Goal: Information Seeking & Learning: Understand process/instructions

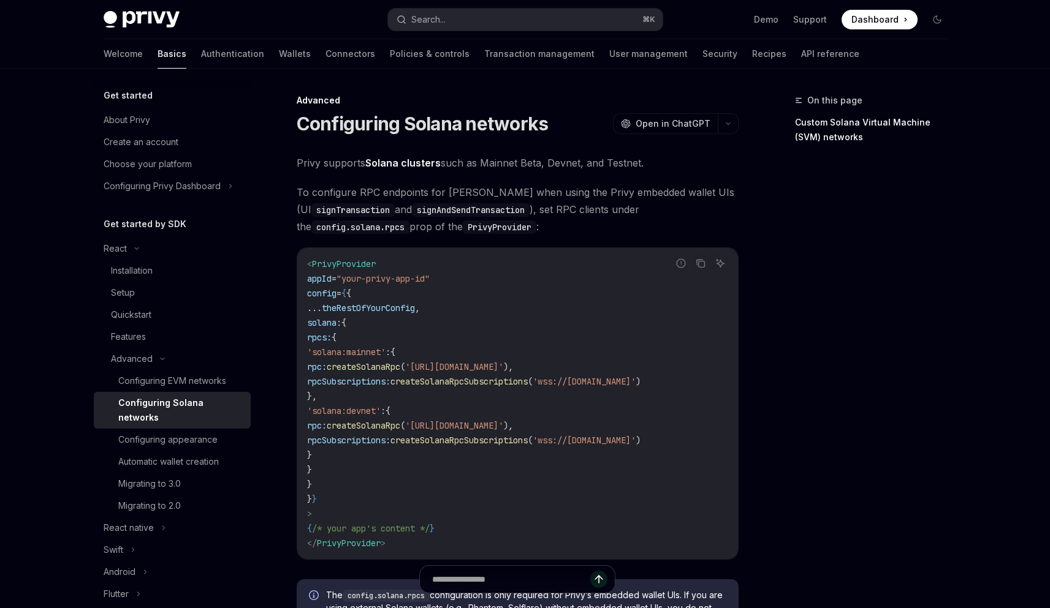
type textarea "*"
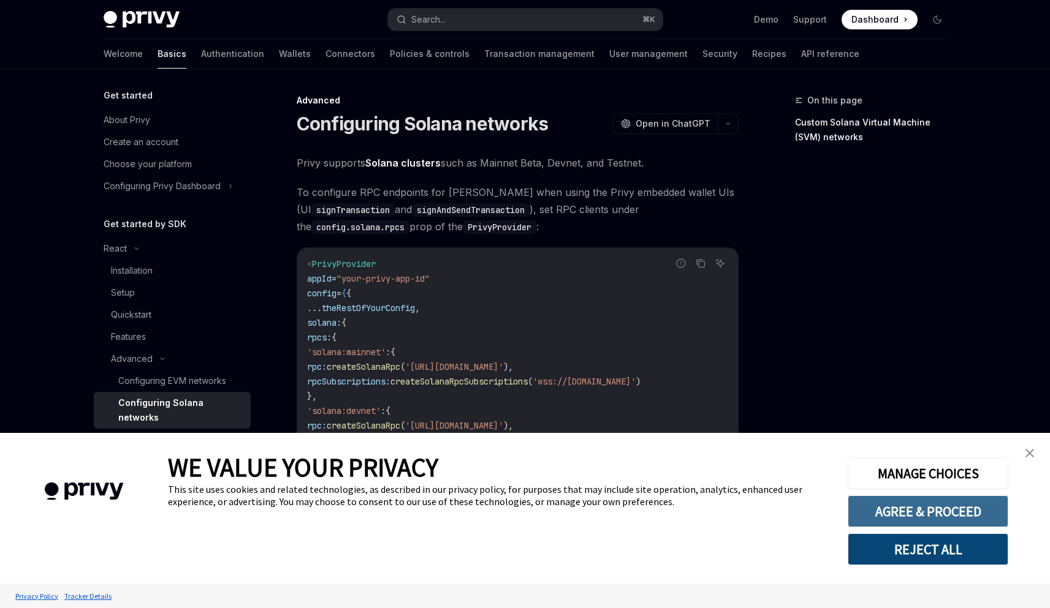
click at [928, 517] on button "AGREE & PROCEED" at bounding box center [927, 512] width 161 height 32
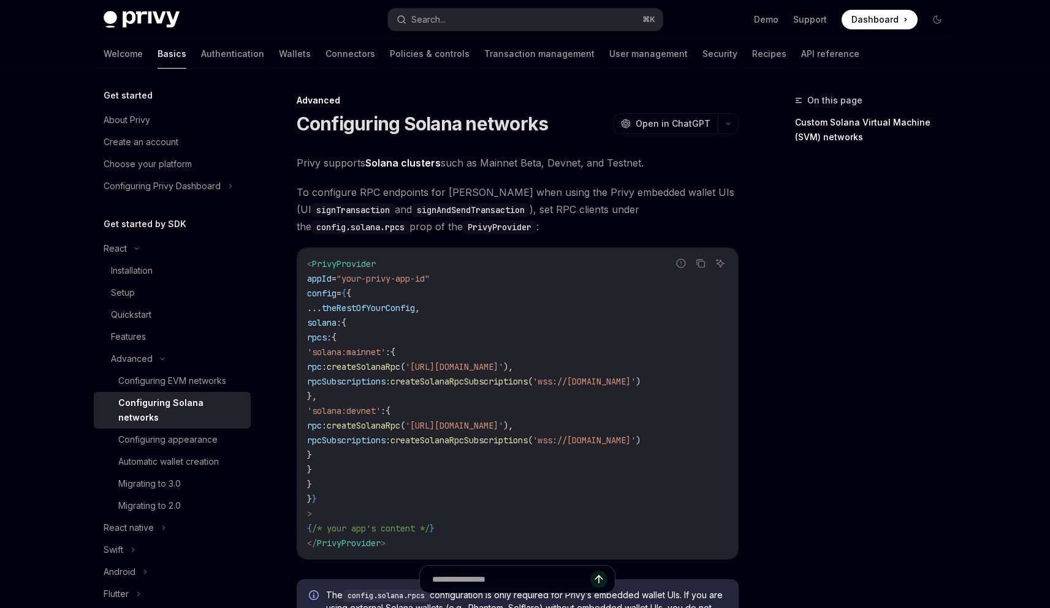
click at [341, 328] on span "solana:" at bounding box center [324, 322] width 34 height 11
click at [399, 337] on code "< PrivyProvider appId = "your-privy-app-id" config = { { ... theRestOfYourConfi…" at bounding box center [517, 404] width 421 height 294
click at [333, 324] on span "solana:" at bounding box center [324, 322] width 34 height 11
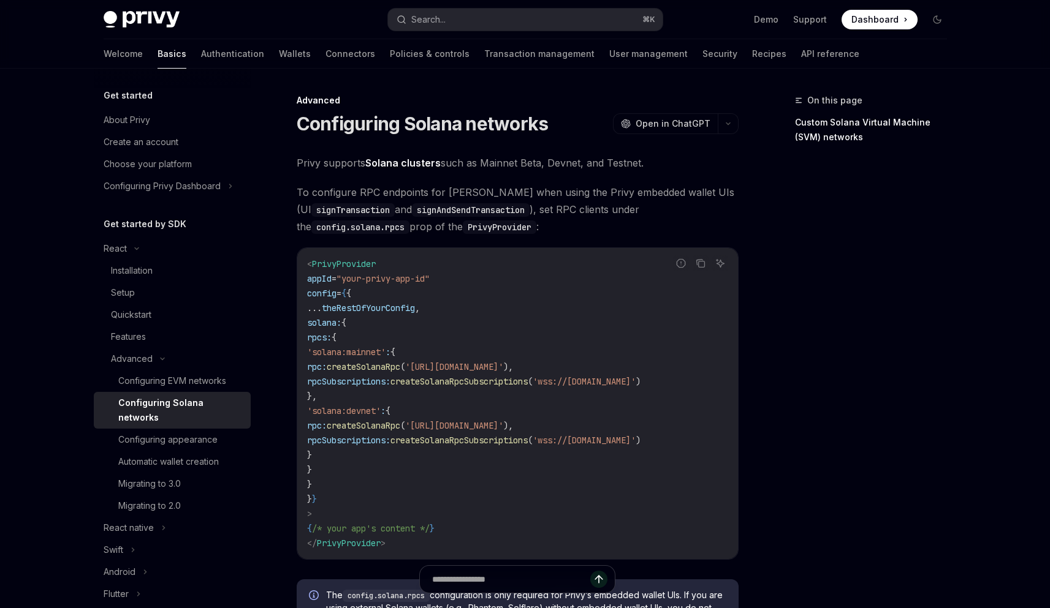
copy span "solana"
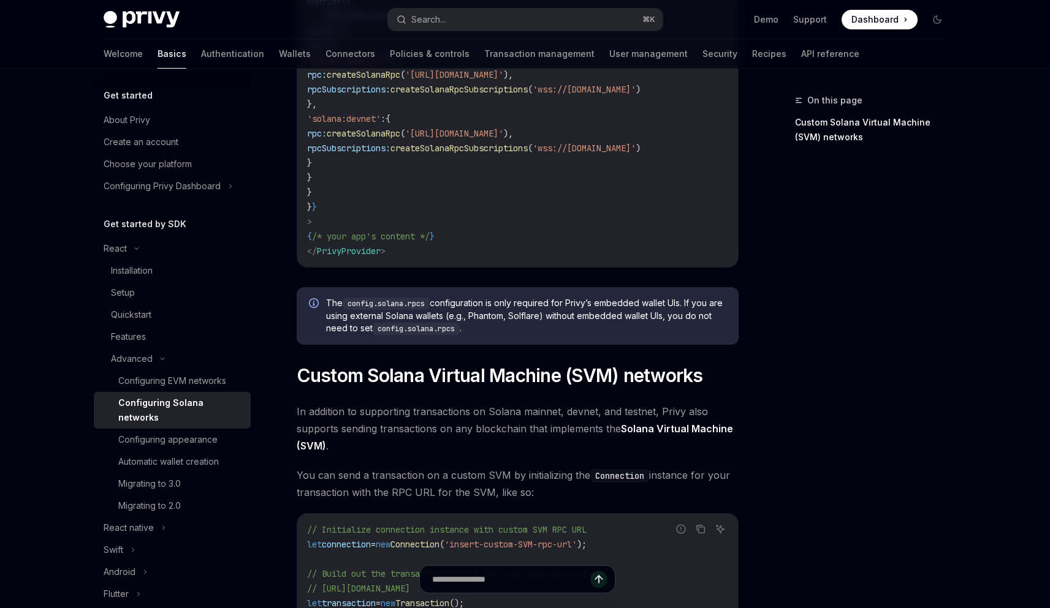
scroll to position [289, 0]
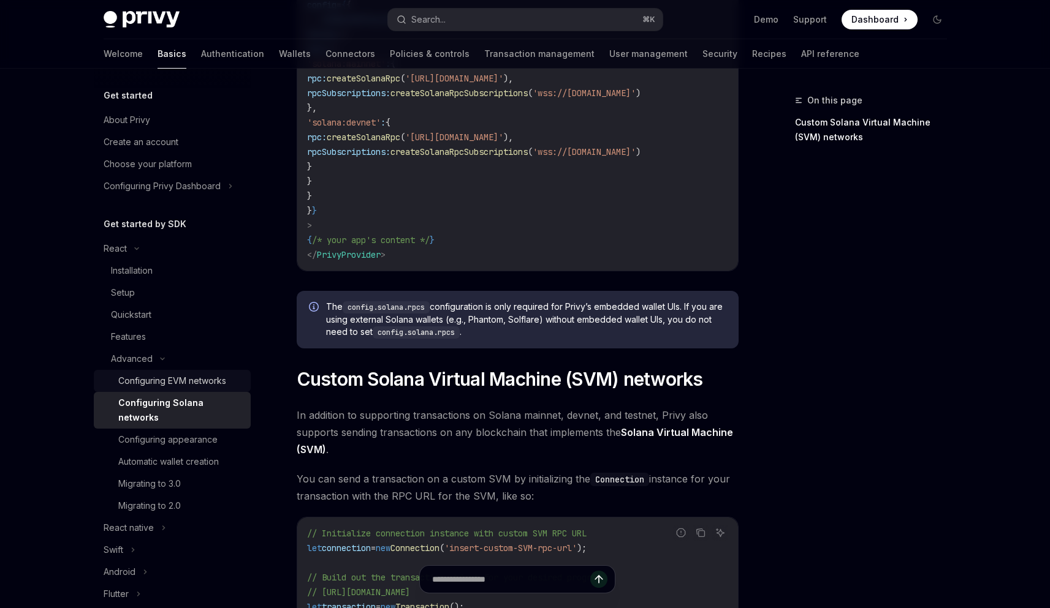
click at [203, 379] on div "Configuring EVM networks" at bounding box center [172, 381] width 108 height 15
type textarea "*"
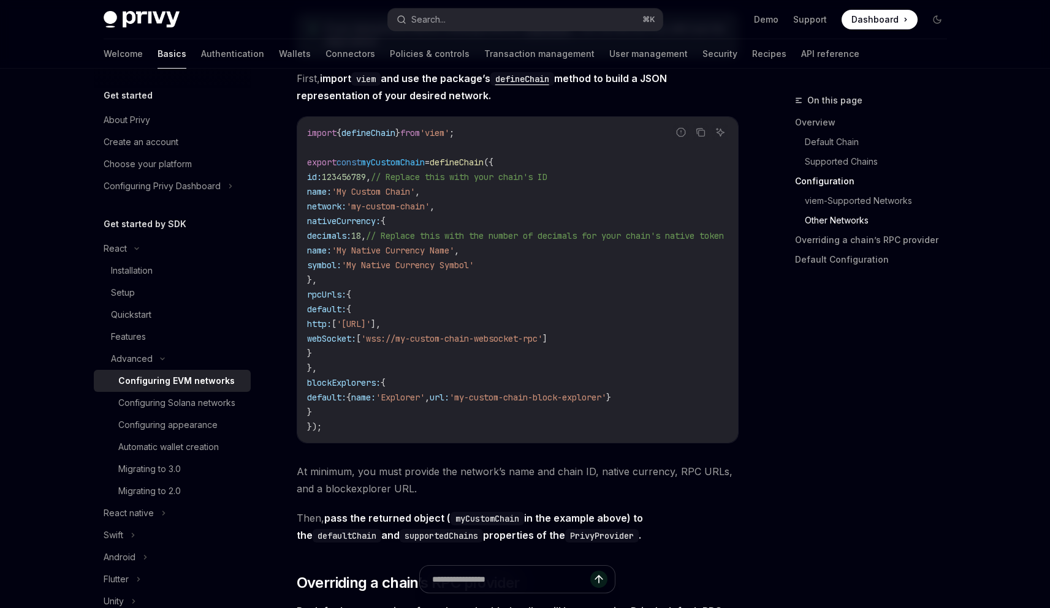
scroll to position [2123, 0]
